Goal: Task Accomplishment & Management: Manage account settings

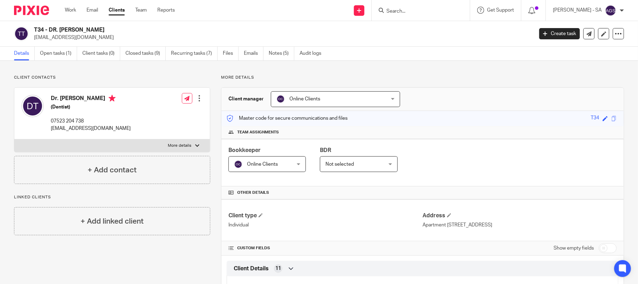
click at [428, 14] on input "Search" at bounding box center [417, 11] width 63 height 6
click at [66, 52] on link "Open tasks (1)" at bounding box center [58, 54] width 37 height 14
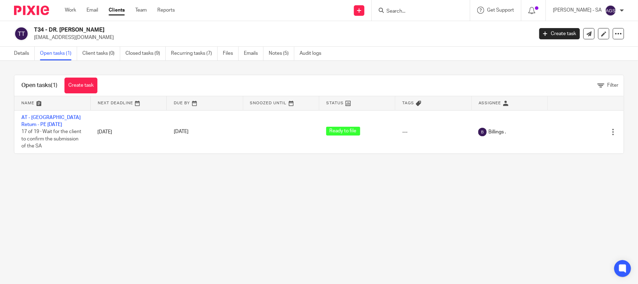
click at [410, 14] on input "Search" at bounding box center [417, 11] width 63 height 6
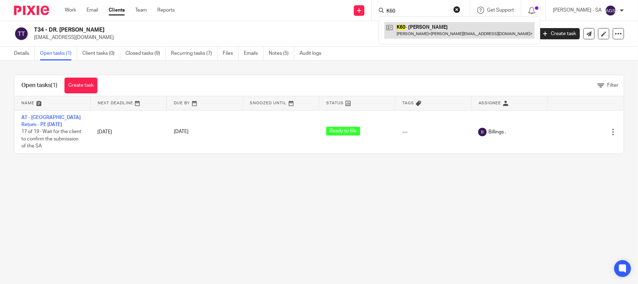
type input "K60"
click at [425, 31] on link at bounding box center [460, 30] width 150 height 16
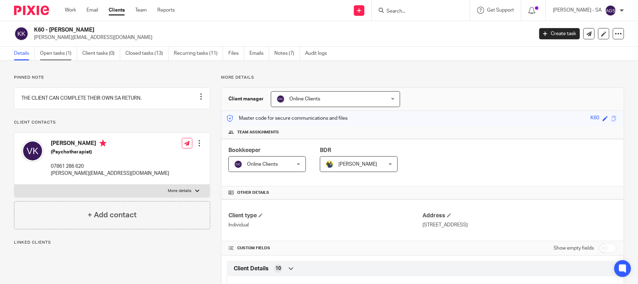
click at [42, 52] on link "Open tasks (1)" at bounding box center [58, 54] width 37 height 14
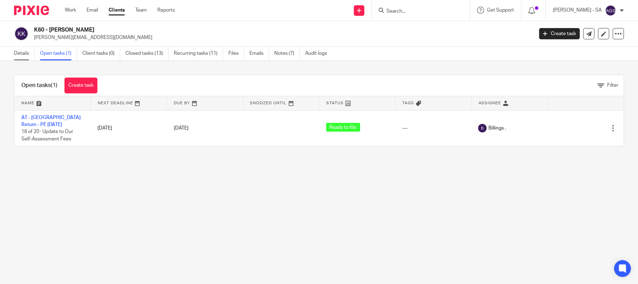
click at [23, 54] on link "Details" at bounding box center [24, 54] width 21 height 14
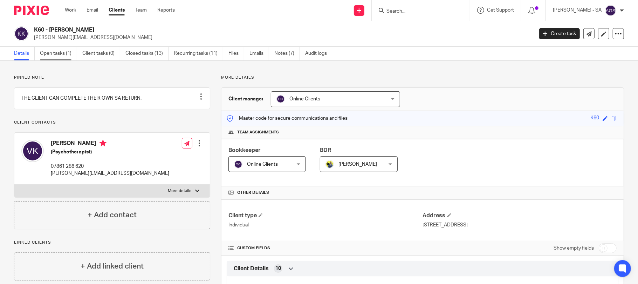
click at [49, 55] on link "Open tasks (1)" at bounding box center [58, 54] width 37 height 14
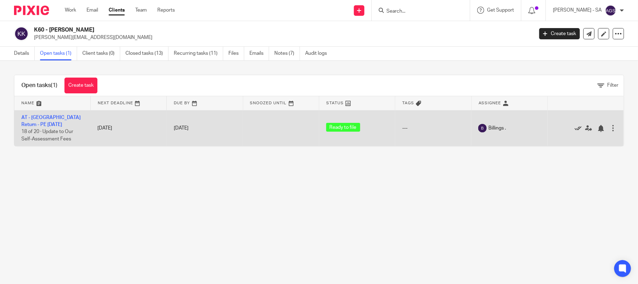
click at [575, 128] on icon at bounding box center [578, 128] width 7 height 7
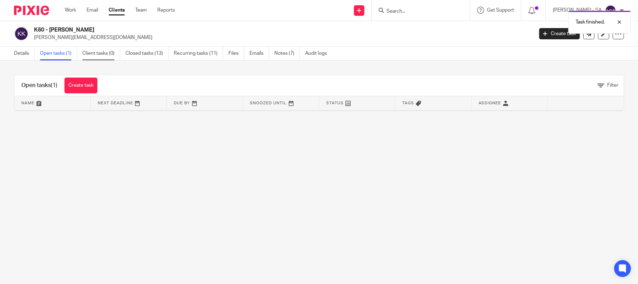
click at [101, 52] on link "Client tasks (0)" at bounding box center [101, 54] width 38 height 14
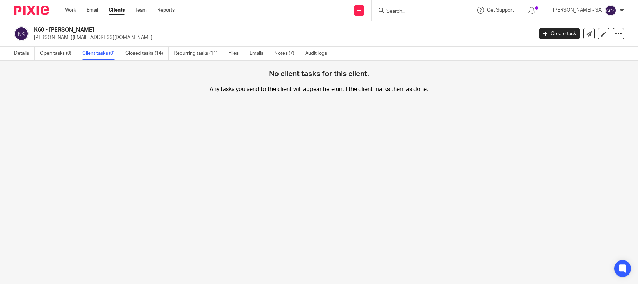
click at [52, 52] on link "Open tasks (0)" at bounding box center [58, 54] width 37 height 14
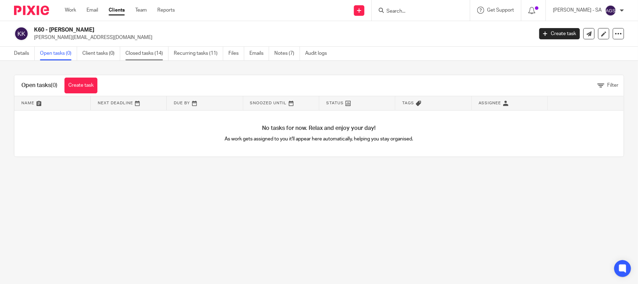
click at [147, 53] on link "Closed tasks (14)" at bounding box center [147, 54] width 43 height 14
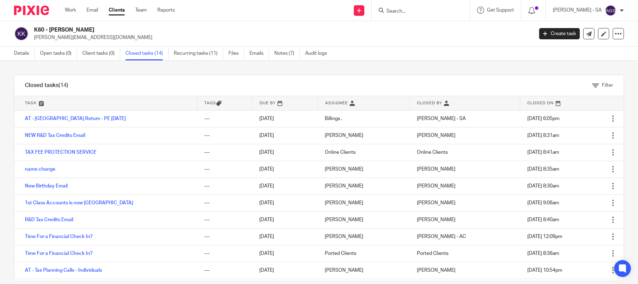
click at [439, 33] on div "K60 - VICKI KITTS vicki.kitts1@gmail.com" at bounding box center [281, 33] width 495 height 15
click at [414, 9] on input "Search" at bounding box center [417, 11] width 63 height 6
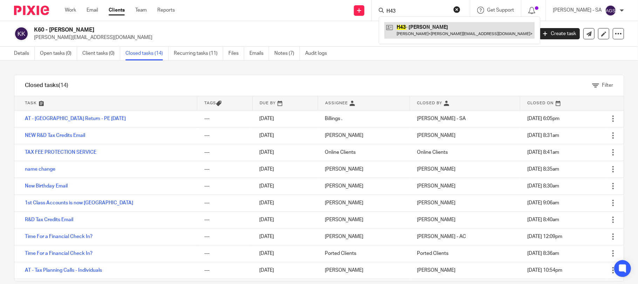
type input "H43"
click at [433, 30] on link at bounding box center [460, 30] width 150 height 16
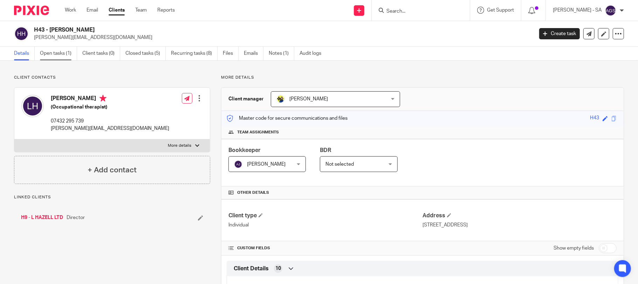
click at [55, 55] on link "Open tasks (1)" at bounding box center [58, 54] width 37 height 14
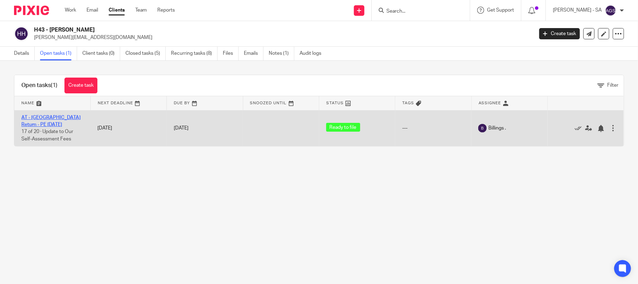
click at [62, 116] on link "AT - SA Return - PE 05-04-2025" at bounding box center [50, 121] width 59 height 12
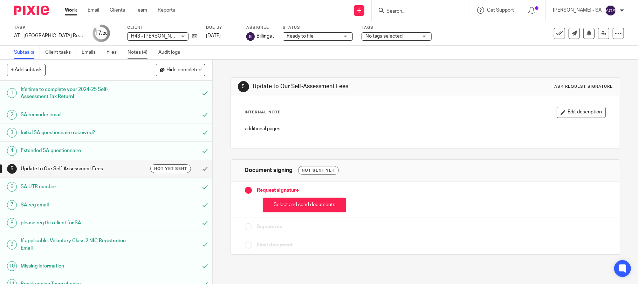
click at [141, 49] on link "Notes (4)" at bounding box center [141, 53] width 26 height 14
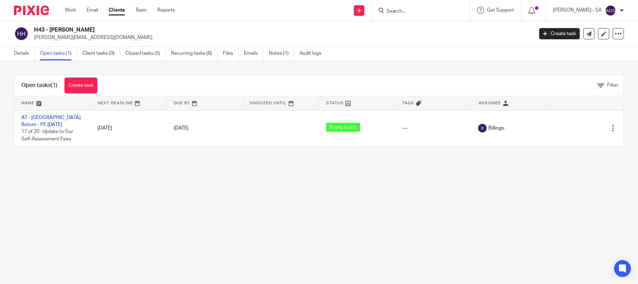
click at [65, 206] on main "H43 - [PERSON_NAME] HAZELL [EMAIL_ADDRESS][DOMAIN_NAME] Create task Update from…" at bounding box center [319, 142] width 638 height 284
click at [190, 179] on main "H43 - [PERSON_NAME] HAZELL [EMAIL_ADDRESS][DOMAIN_NAME] Create task Update from…" at bounding box center [319, 142] width 638 height 284
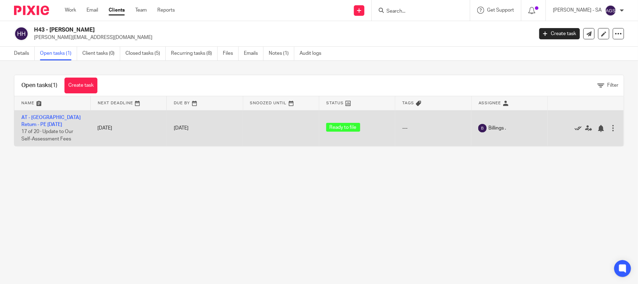
click at [575, 128] on icon at bounding box center [578, 128] width 7 height 7
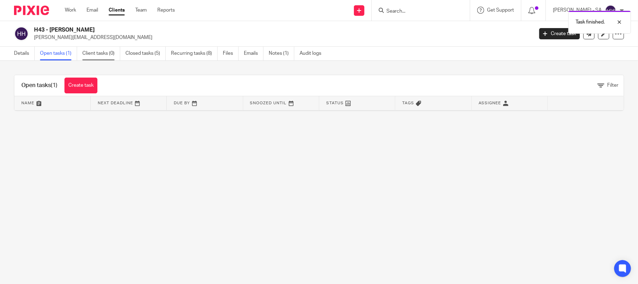
click at [88, 49] on link "Client tasks (0)" at bounding box center [101, 54] width 38 height 14
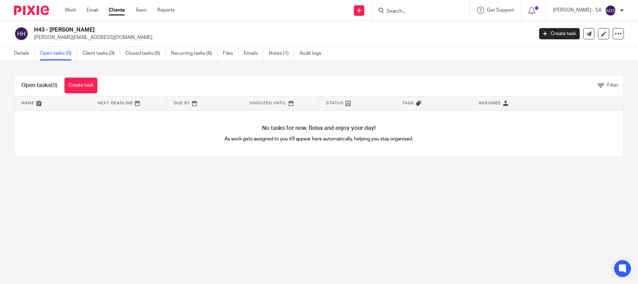
click at [425, 9] on input "Search" at bounding box center [417, 11] width 63 height 6
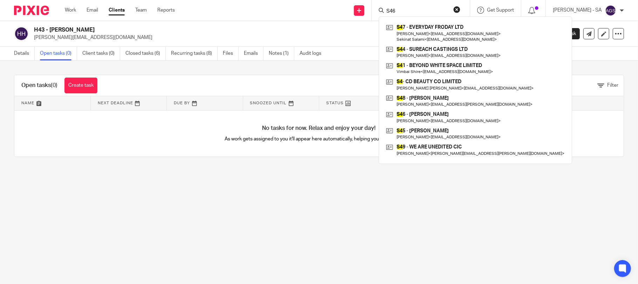
type input "S46"
click button "submit" at bounding box center [0, 0] width 0 height 0
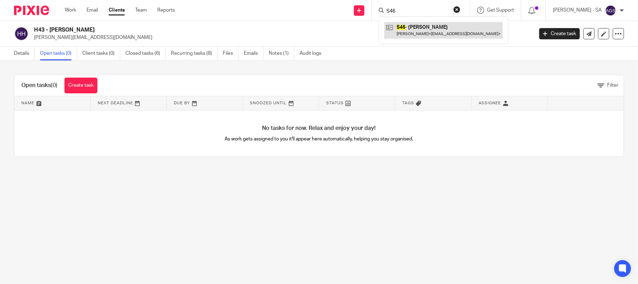
click at [430, 24] on link at bounding box center [444, 30] width 118 height 16
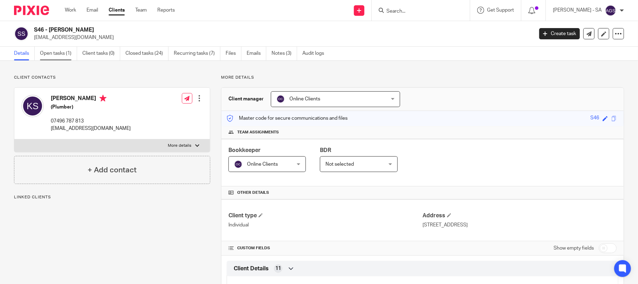
click at [50, 53] on link "Open tasks (1)" at bounding box center [58, 54] width 37 height 14
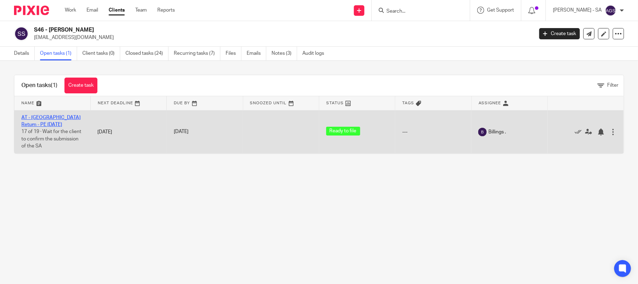
click at [41, 116] on link "AT - [GEOGRAPHIC_DATA] Return - PE [DATE]" at bounding box center [50, 121] width 59 height 12
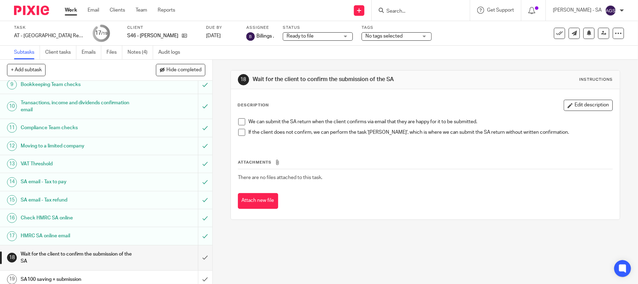
scroll to position [163, 0]
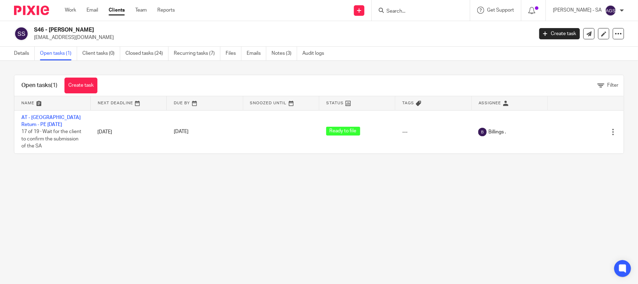
click at [284, 208] on main "S46 - [PERSON_NAME] [EMAIL_ADDRESS][DOMAIN_NAME] Create task Update from Compan…" at bounding box center [319, 142] width 638 height 284
click at [168, 188] on main "S46 - [PERSON_NAME] [EMAIL_ADDRESS][DOMAIN_NAME] Create task Update from Compan…" at bounding box center [319, 142] width 638 height 284
click at [150, 199] on main "S46 - [PERSON_NAME] [EMAIL_ADDRESS][DOMAIN_NAME] Create task Update from Compan…" at bounding box center [319, 142] width 638 height 284
click at [240, 231] on main "S46 - [PERSON_NAME] [EMAIL_ADDRESS][DOMAIN_NAME] Create task Update from Compan…" at bounding box center [319, 142] width 638 height 284
click at [152, 188] on main "S46 - KEVIN STEWART kevinstewart399@yahoo.co.uk Create task Update from Compani…" at bounding box center [319, 142] width 638 height 284
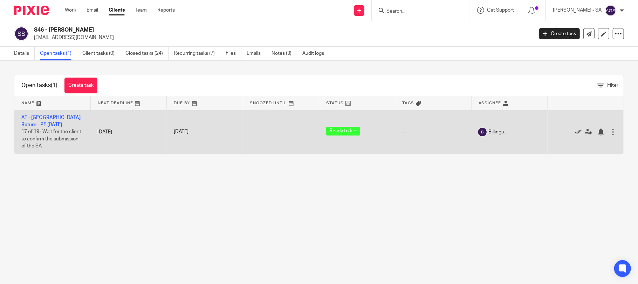
click at [575, 129] on icon at bounding box center [578, 131] width 7 height 7
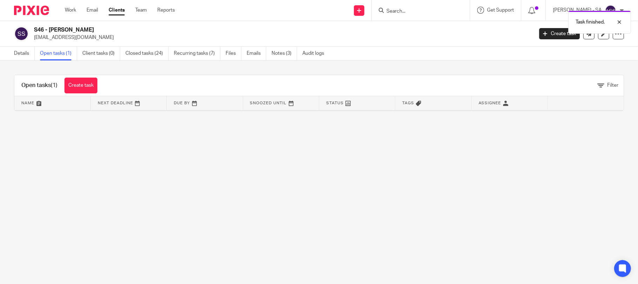
click at [198, 189] on main "S46 - KEVIN STEWART kevinstewart399@yahoo.co.uk Create task Update from Compani…" at bounding box center [319, 142] width 638 height 284
click at [106, 56] on link "Client tasks (0)" at bounding box center [101, 54] width 38 height 14
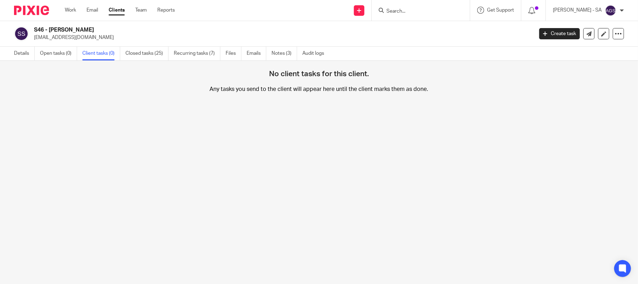
click at [422, 13] on input "Search" at bounding box center [417, 11] width 63 height 6
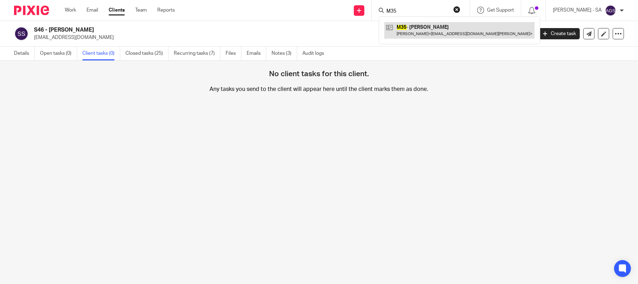
type input "M35"
click at [454, 34] on link at bounding box center [460, 30] width 150 height 16
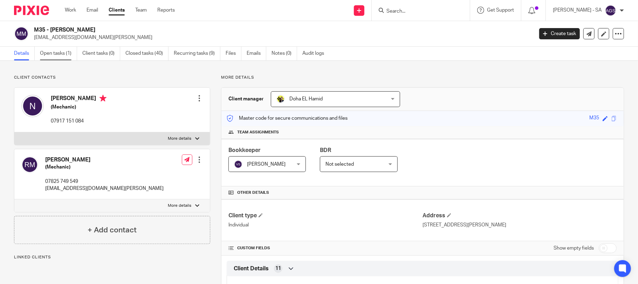
click at [50, 56] on link "Open tasks (1)" at bounding box center [58, 54] width 37 height 14
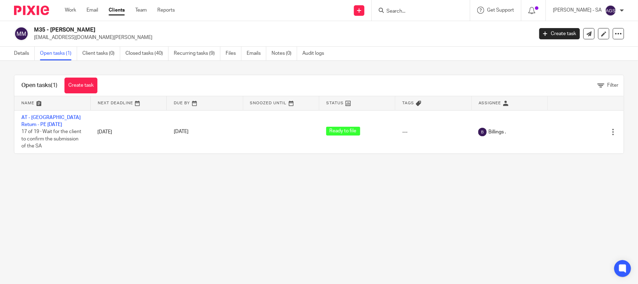
click at [412, 7] on form at bounding box center [423, 10] width 75 height 9
click at [413, 8] on input "Search" at bounding box center [417, 11] width 63 height 6
type input "C69"
click button "submit" at bounding box center [0, 0] width 0 height 0
click at [423, 36] on link at bounding box center [444, 30] width 118 height 16
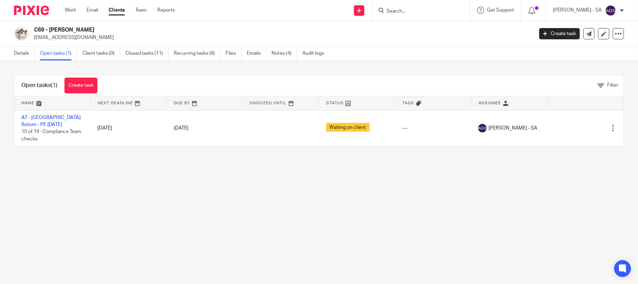
click at [51, 116] on link "AT - [GEOGRAPHIC_DATA] Return - PE [DATE]" at bounding box center [50, 121] width 59 height 12
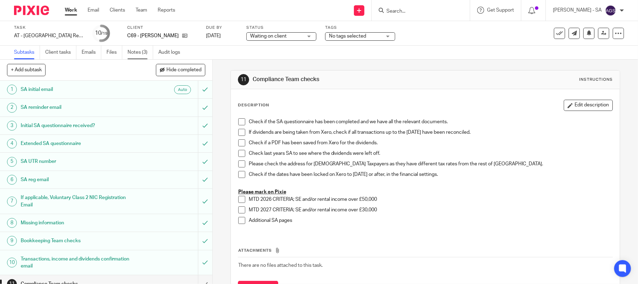
click at [138, 49] on link "Notes (3)" at bounding box center [141, 53] width 26 height 14
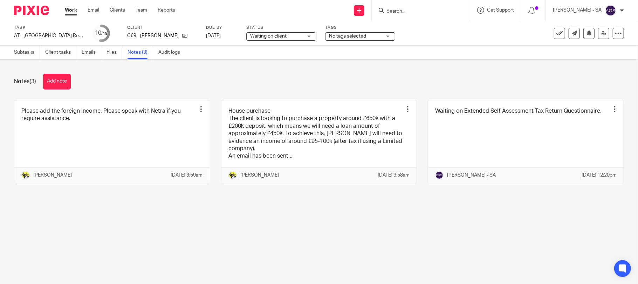
click at [261, 210] on main "Task AT - [GEOGRAPHIC_DATA] Return - PE [DATE] Save AT - [GEOGRAPHIC_DATA] Retu…" at bounding box center [319, 142] width 638 height 284
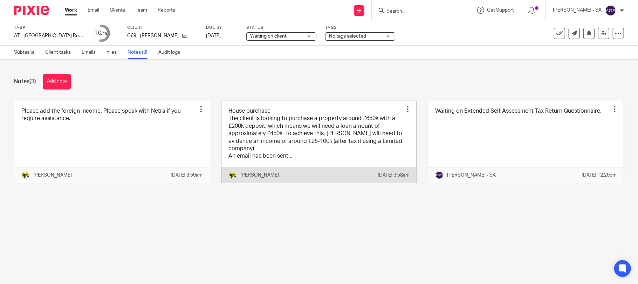
click at [328, 150] on link at bounding box center [320, 141] width 196 height 82
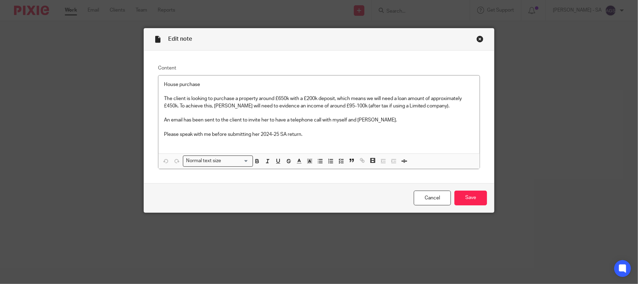
click at [477, 40] on div "Close this dialog window" at bounding box center [480, 38] width 7 height 7
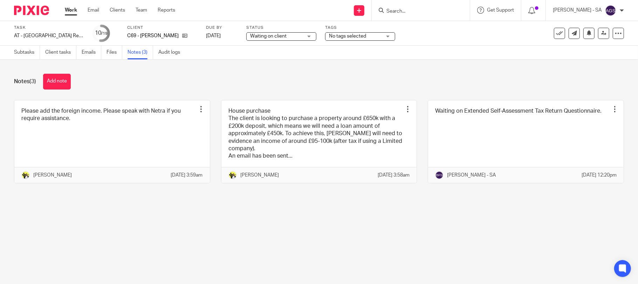
click at [333, 255] on main "Task AT - [GEOGRAPHIC_DATA] Return - PE [DATE] Save AT - [GEOGRAPHIC_DATA] Retu…" at bounding box center [319, 142] width 638 height 284
